Goal: Transaction & Acquisition: Book appointment/travel/reservation

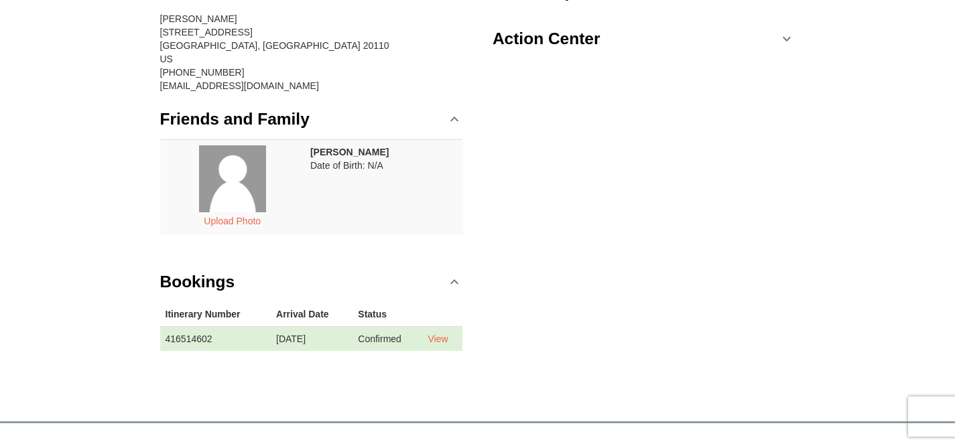
scroll to position [153, 0]
click at [441, 336] on link "View" at bounding box center [438, 338] width 20 height 11
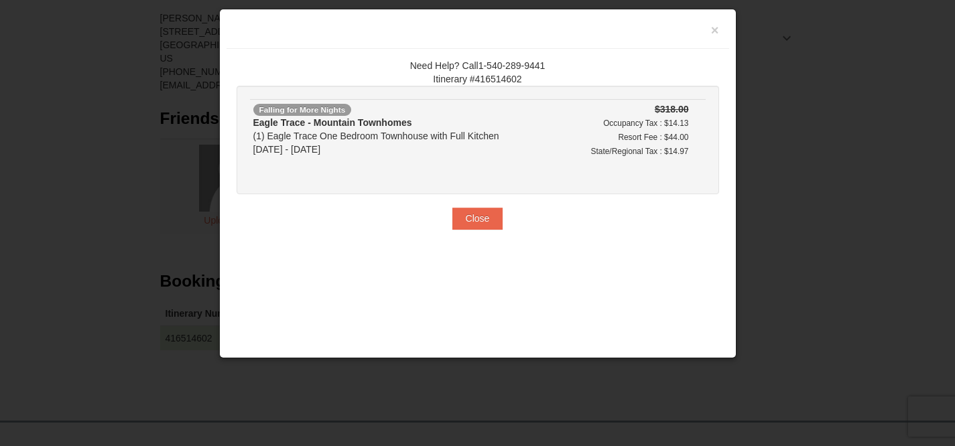
click at [343, 137] on div "Eagle Trace - Mountain Townhomes (1) [GEOGRAPHIC_DATA] One Bedroom Townhouse wi…" at bounding box center [405, 136] width 304 height 40
click at [448, 258] on div "× Need Help? Call1-540-289-9441 Itinerary #416514602 Falling for More Nights [G…" at bounding box center [477, 184] width 517 height 350
click at [468, 220] on button "Close" at bounding box center [477, 218] width 51 height 21
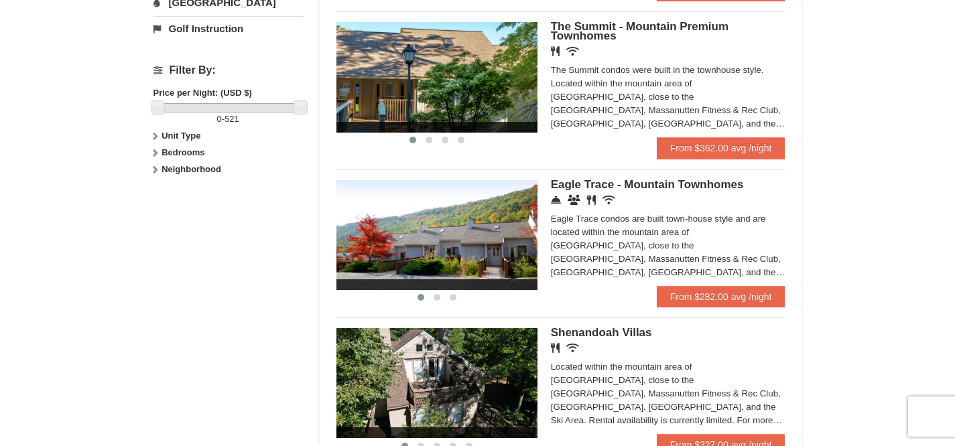
scroll to position [584, 0]
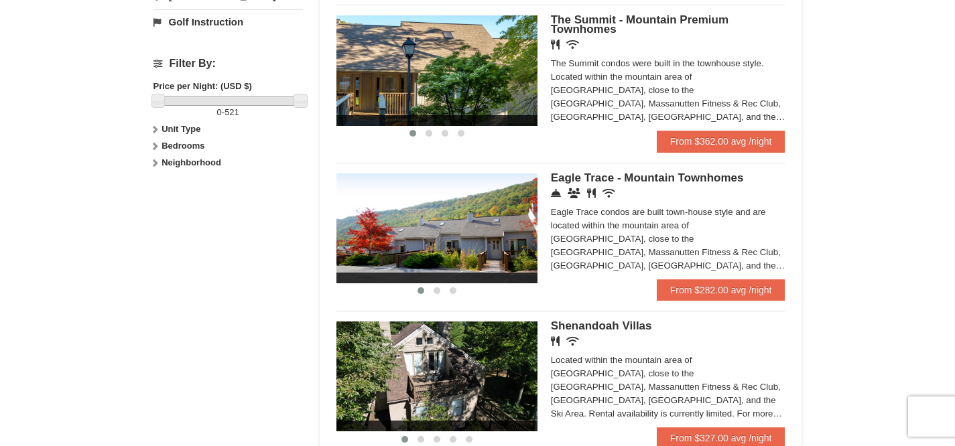
click at [598, 178] on div "Eagle Trace Living Room & Dining Room Eagle Trace Bedroom Eagle Trace Living Ro…" at bounding box center [560, 226] width 449 height 127
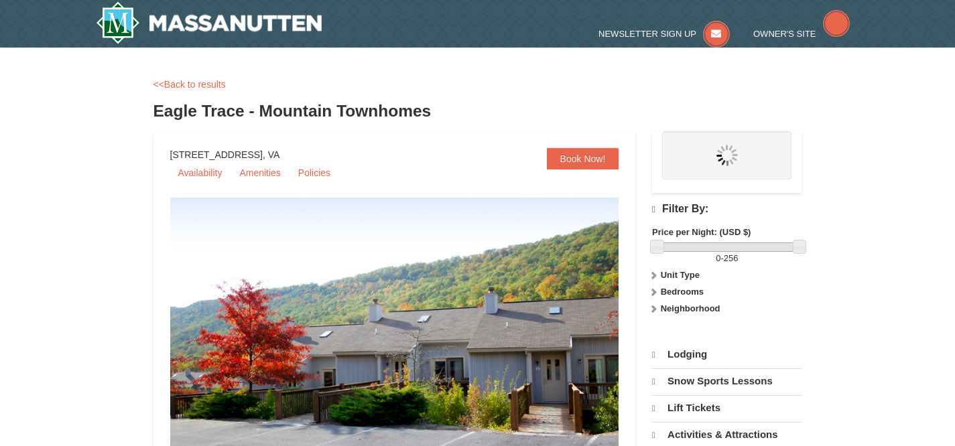
select select "10"
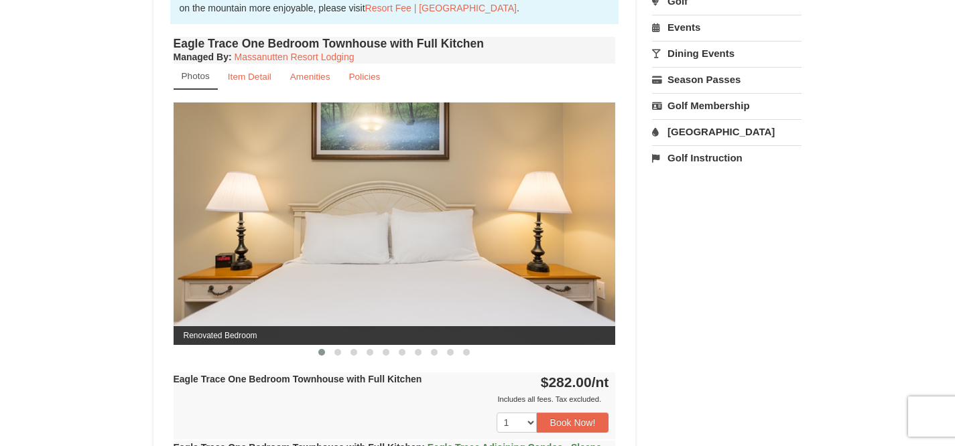
scroll to position [474, 0]
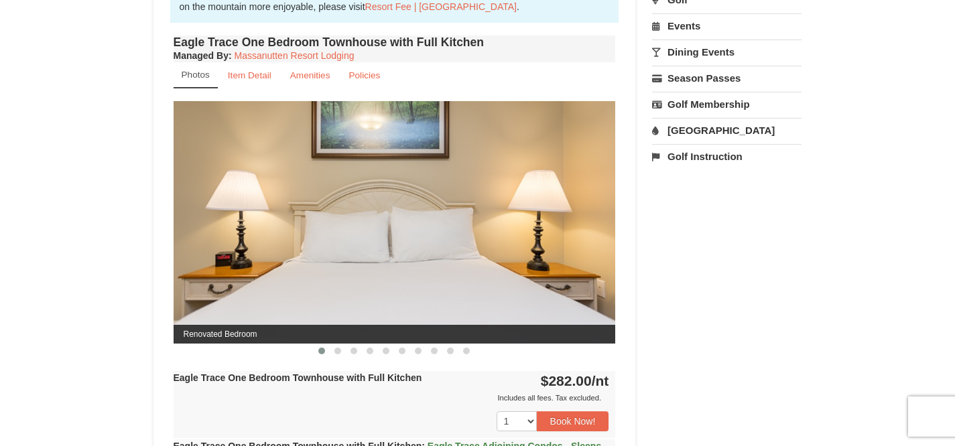
click at [362, 278] on img at bounding box center [395, 222] width 442 height 242
click at [339, 353] on span at bounding box center [337, 351] width 7 height 7
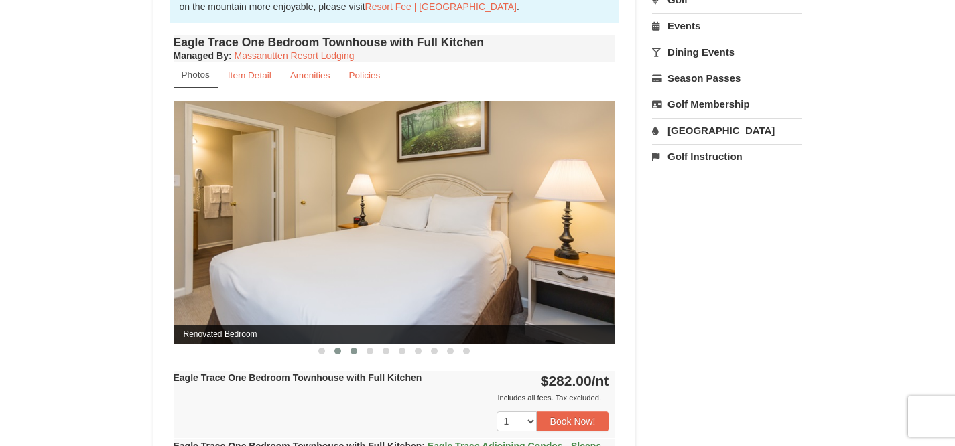
click at [355, 353] on span at bounding box center [353, 351] width 7 height 7
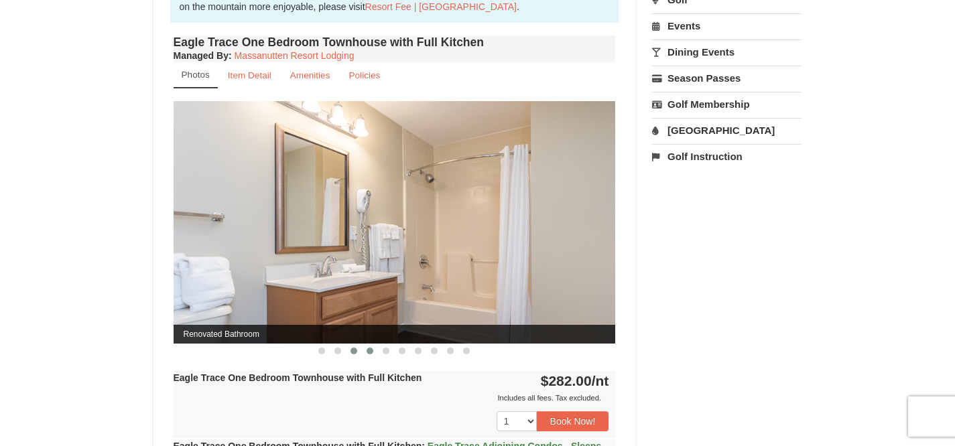
click at [370, 352] on span at bounding box center [370, 351] width 7 height 7
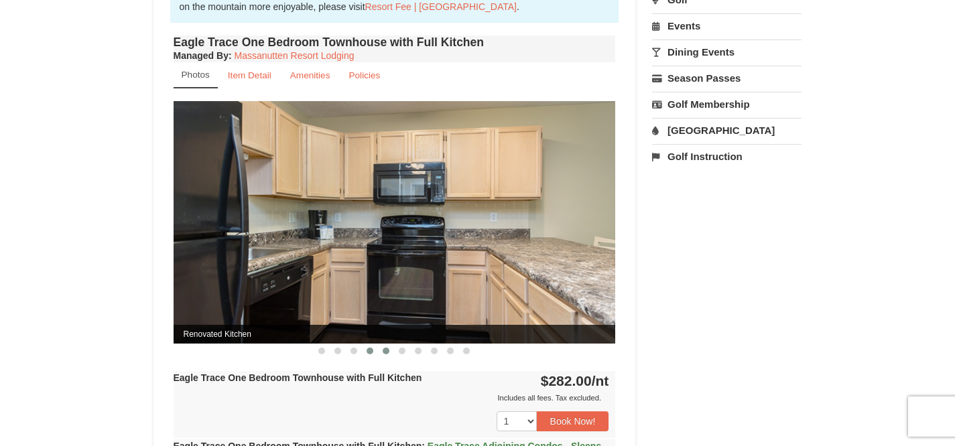
click at [386, 351] on span at bounding box center [386, 351] width 7 height 7
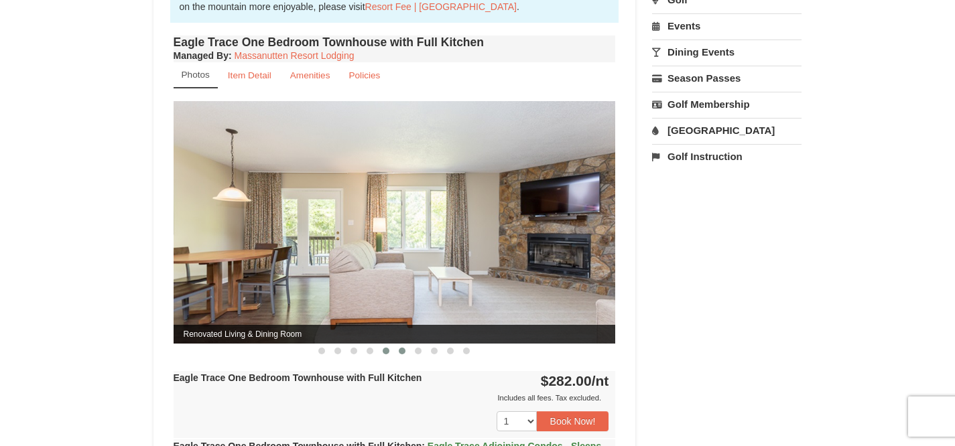
click at [403, 353] on span at bounding box center [402, 351] width 7 height 7
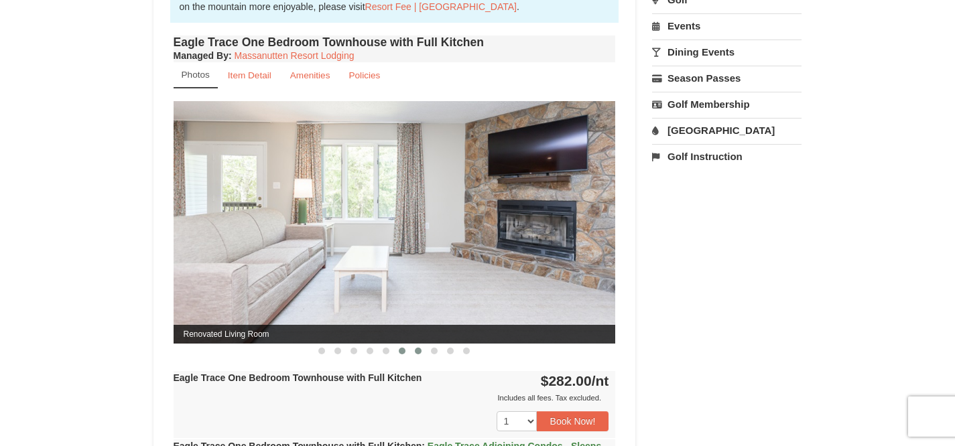
click at [417, 353] on span at bounding box center [418, 351] width 7 height 7
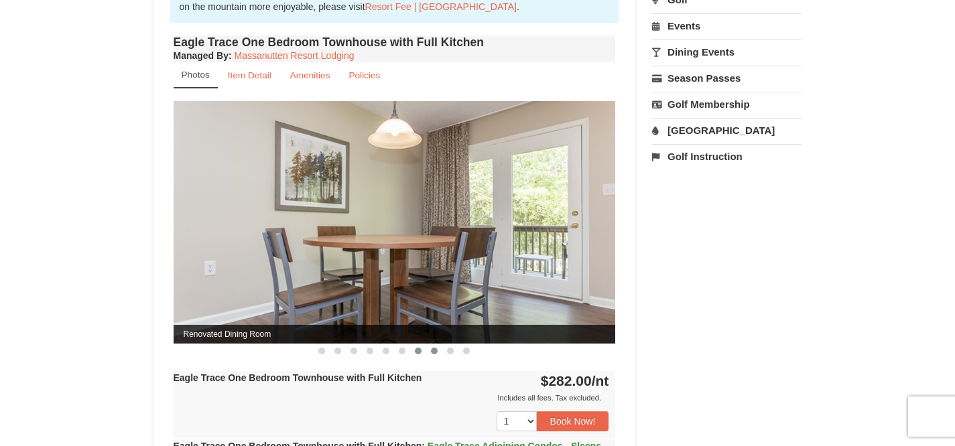
click at [436, 352] on span at bounding box center [434, 351] width 7 height 7
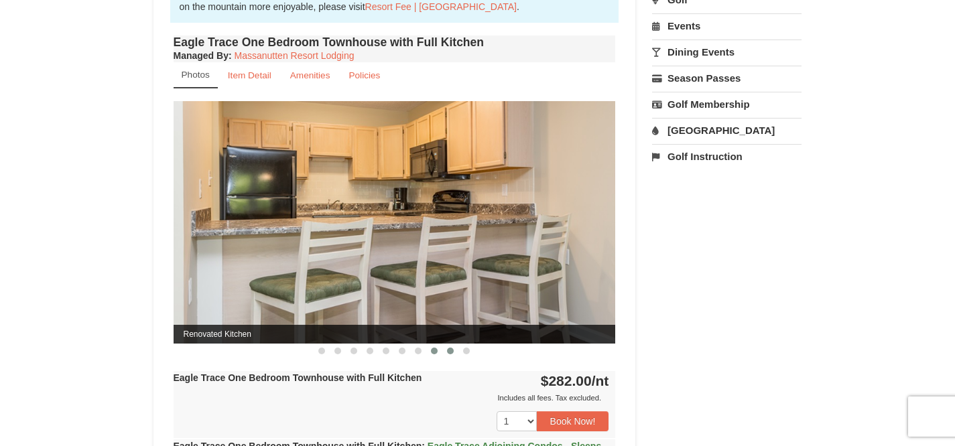
click at [452, 352] on span at bounding box center [450, 351] width 7 height 7
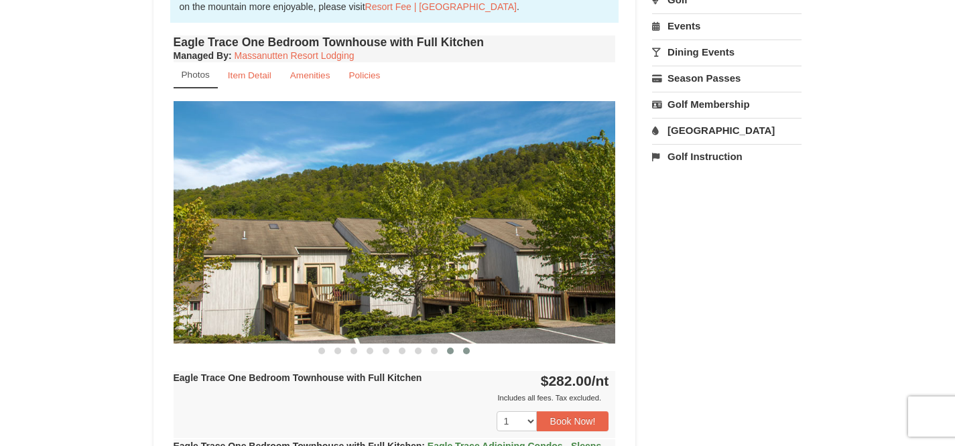
click at [465, 352] on span at bounding box center [466, 351] width 7 height 7
